Goal: Check status: Check status

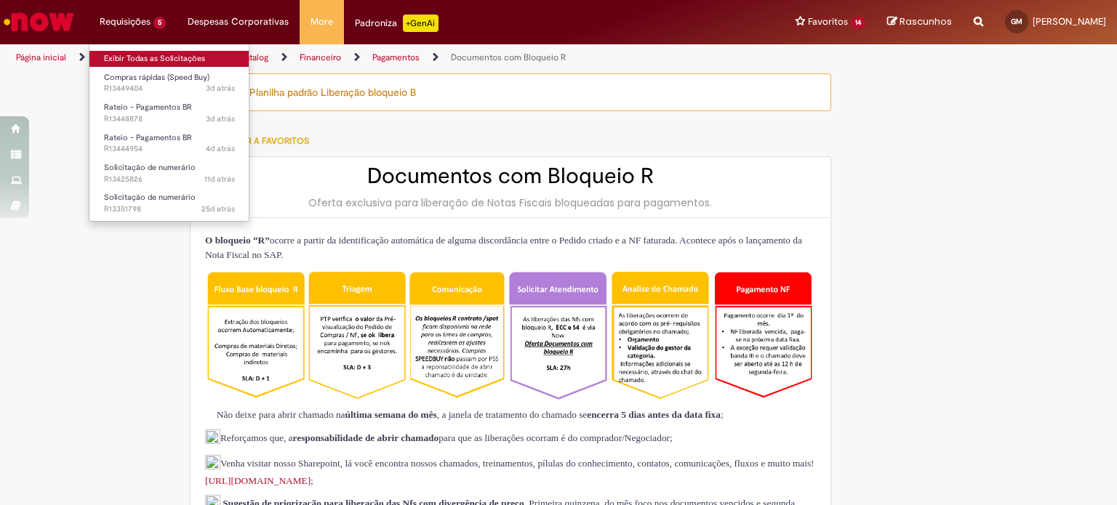
click at [131, 57] on link "Exibir Todas as Solicitações" at bounding box center [169, 59] width 160 height 16
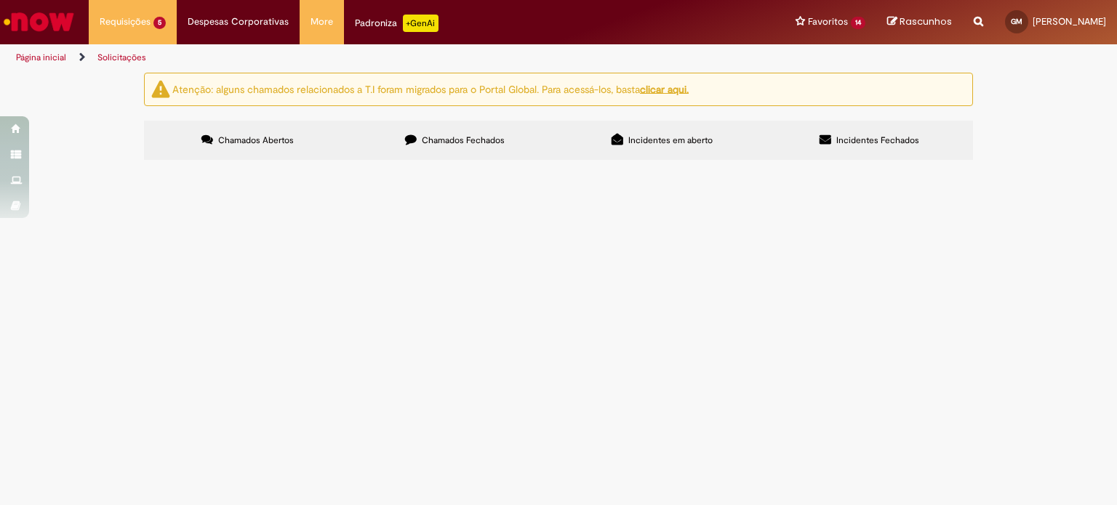
click at [0, 0] on span "PEDIDO MATERIAL DE ESCRITÓRIO [PERSON_NAME]." at bounding box center [0, 0] width 0 height 0
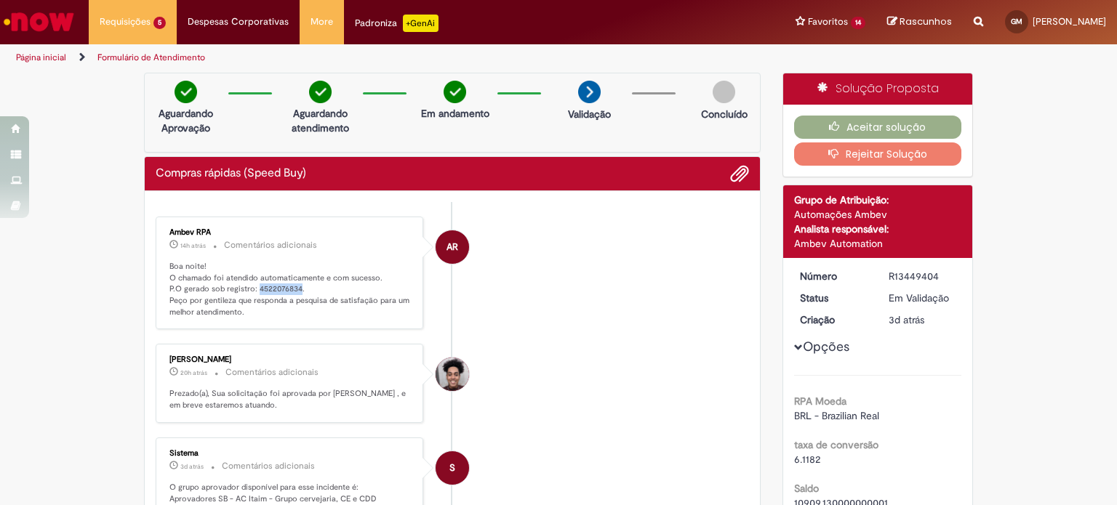
drag, startPoint x: 292, startPoint y: 286, endPoint x: 252, endPoint y: 292, distance: 41.1
click at [252, 292] on p "Boa noite! O chamado foi atendido automaticamente e com sucesso. P.O gerado sob…" at bounding box center [290, 289] width 242 height 57
copy p "4522076834"
click at [850, 123] on button "Aceitar solução" at bounding box center [878, 127] width 168 height 23
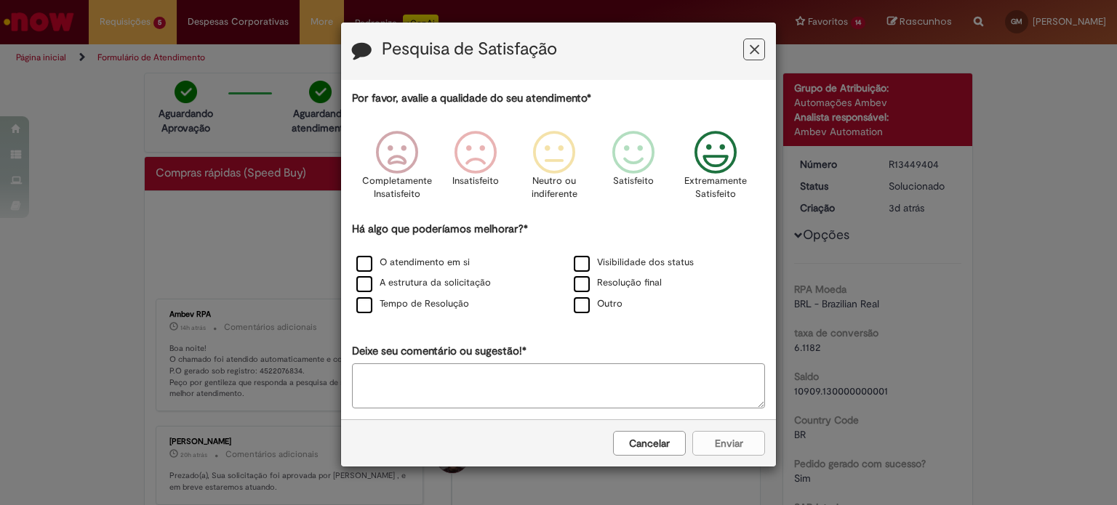
click at [715, 156] on icon "Feedback" at bounding box center [715, 153] width 55 height 44
click at [414, 261] on label "O atendimento em si" at bounding box center [412, 263] width 113 height 14
click at [427, 305] on label "Tempo de Resolução" at bounding box center [412, 304] width 113 height 14
click at [625, 284] on label "Resolução final" at bounding box center [618, 283] width 88 height 14
click at [714, 443] on button "Enviar" at bounding box center [728, 443] width 73 height 25
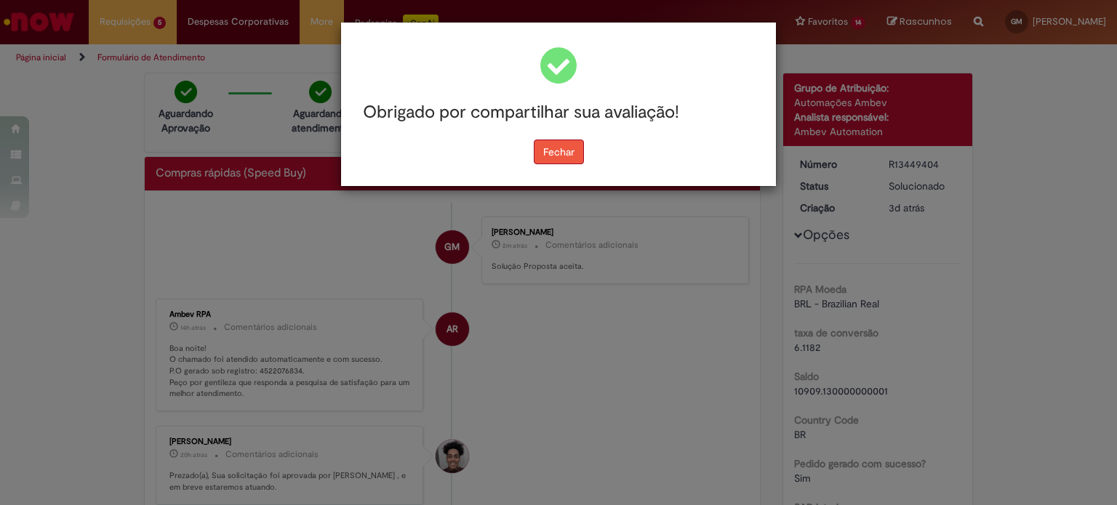
click at [561, 146] on button "Fechar" at bounding box center [559, 152] width 50 height 25
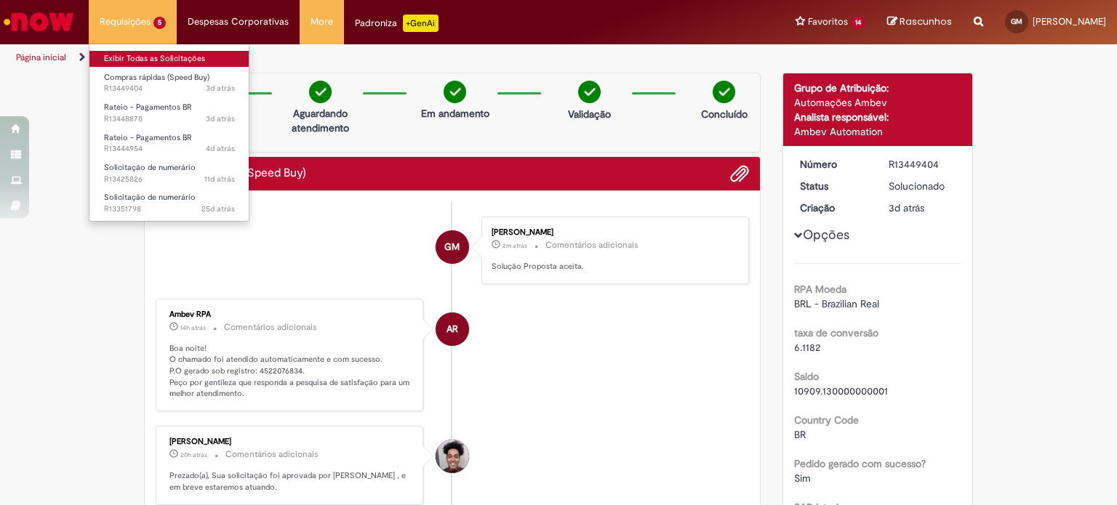
click at [157, 60] on link "Exibir Todas as Solicitações" at bounding box center [169, 59] width 160 height 16
click at [157, 59] on link "Exibir Todas as Solicitações" at bounding box center [169, 59] width 160 height 16
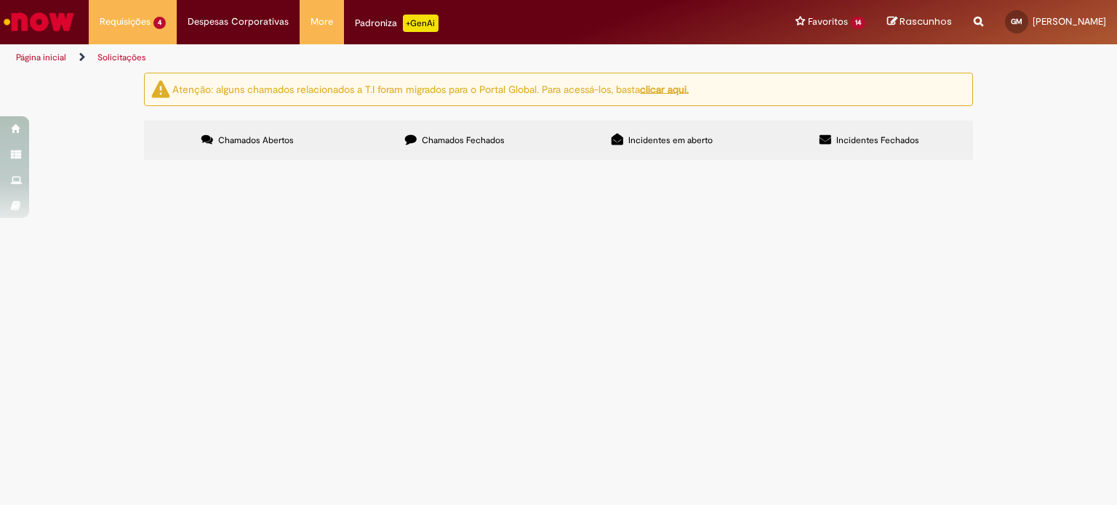
click at [0, 0] on span "ALUGUEL [DATE] - 13º E 14º ANDAR." at bounding box center [0, 0] width 0 height 0
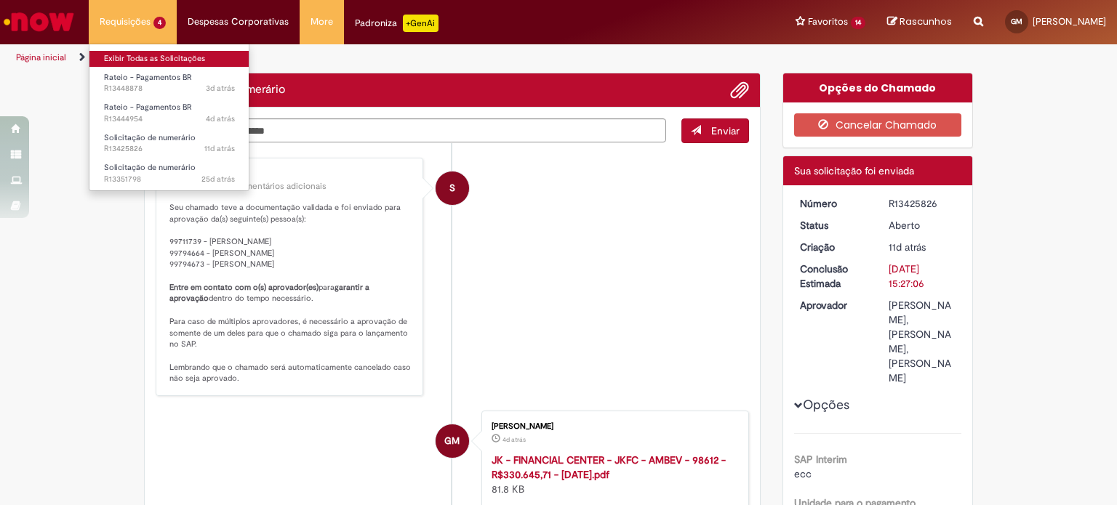
click at [159, 57] on link "Exibir Todas as Solicitações" at bounding box center [169, 59] width 160 height 16
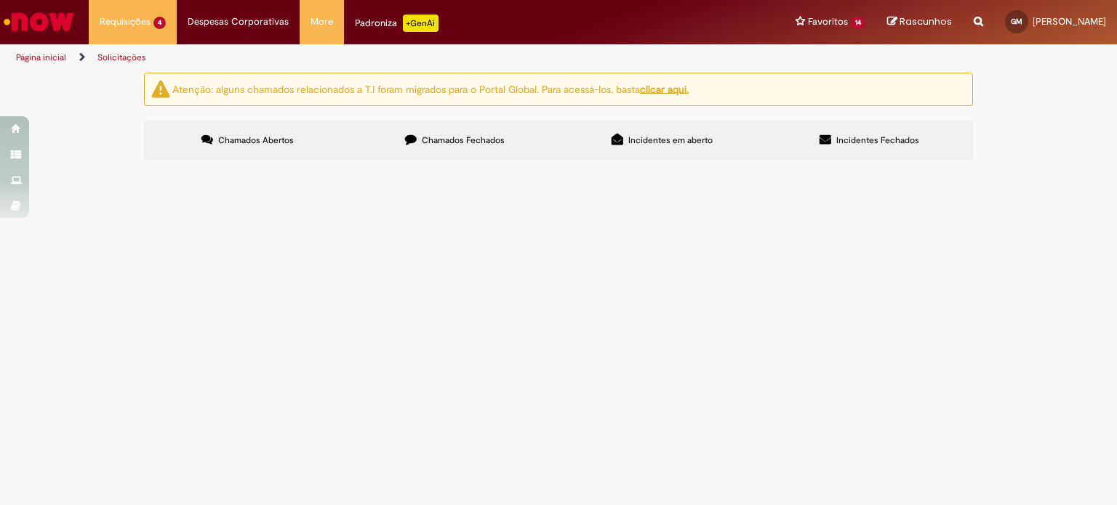
click at [498, 130] on label "Chamados Fechados" at bounding box center [454, 140] width 207 height 39
click at [0, 0] on span "CONDOMÍNIO AC - [DATE]" at bounding box center [0, 0] width 0 height 0
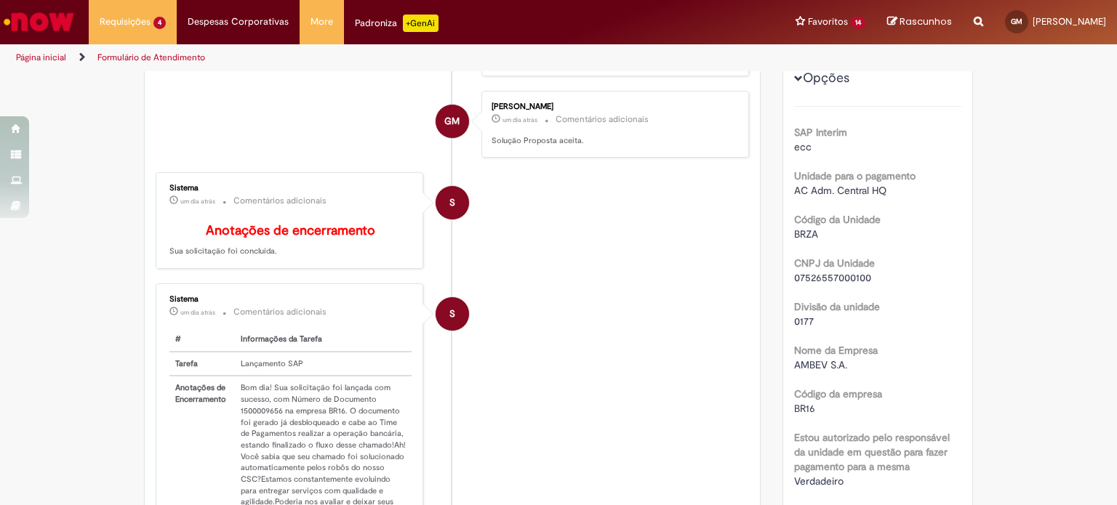
scroll to position [291, 0]
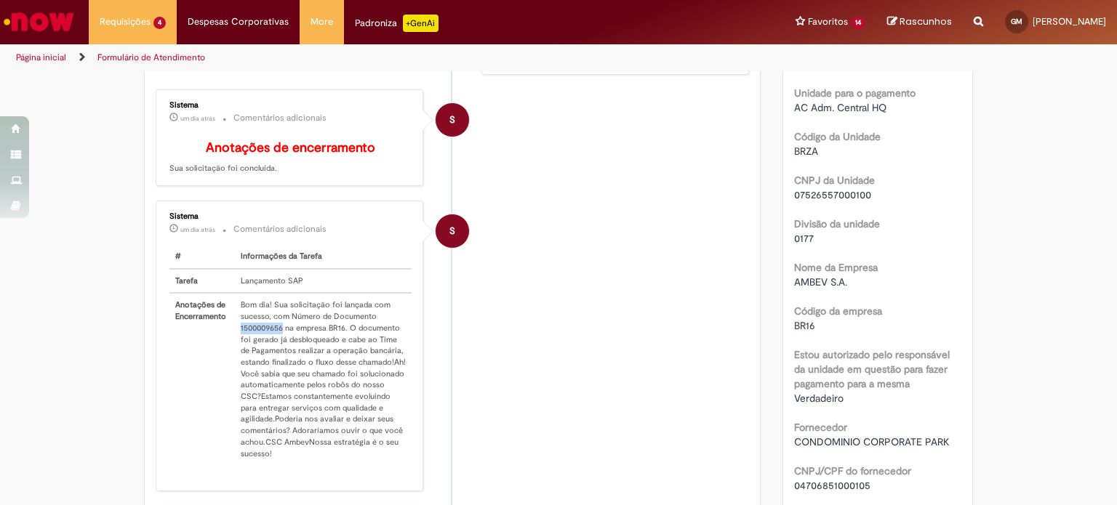
drag, startPoint x: 234, startPoint y: 334, endPoint x: 276, endPoint y: 334, distance: 41.4
click at [276, 334] on td "Bom dia! Sua solicitação foi lançada com sucesso, com Número de Documento 15000…" at bounding box center [323, 379] width 177 height 172
copy td "1500009656"
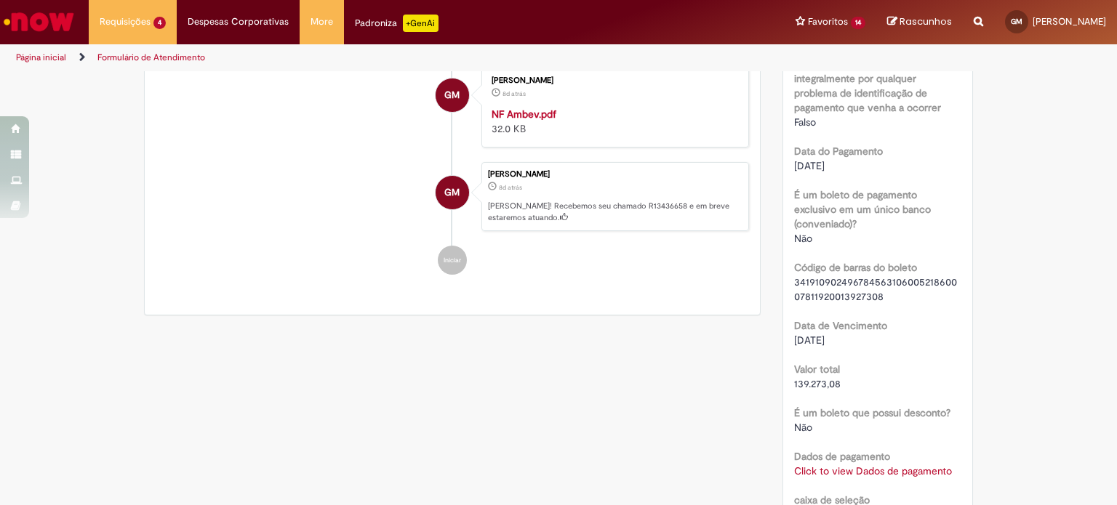
scroll to position [1236, 0]
